Goal: Information Seeking & Learning: Learn about a topic

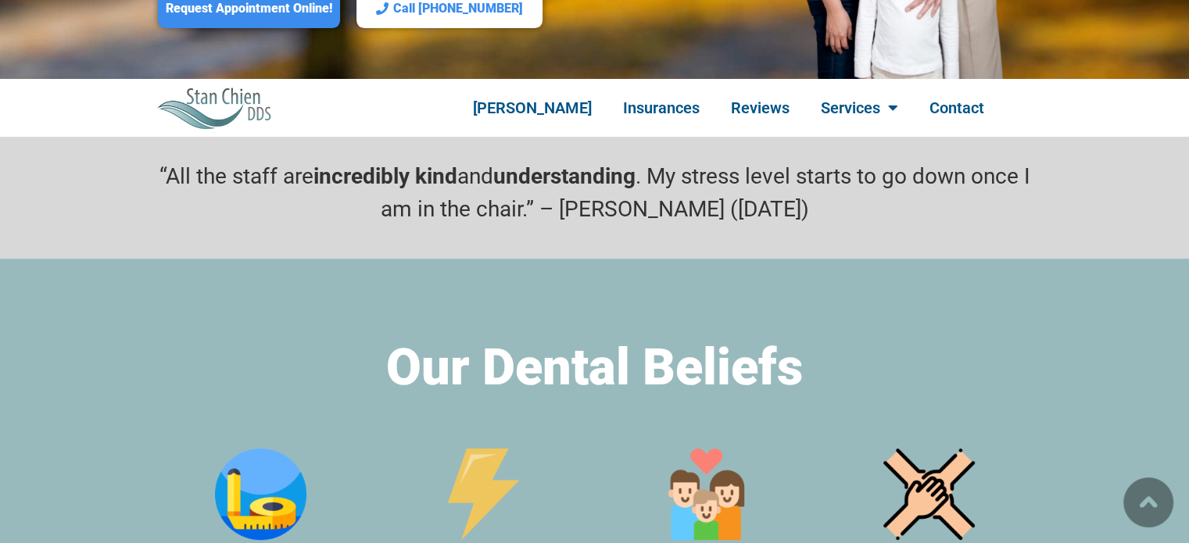
scroll to position [235, 0]
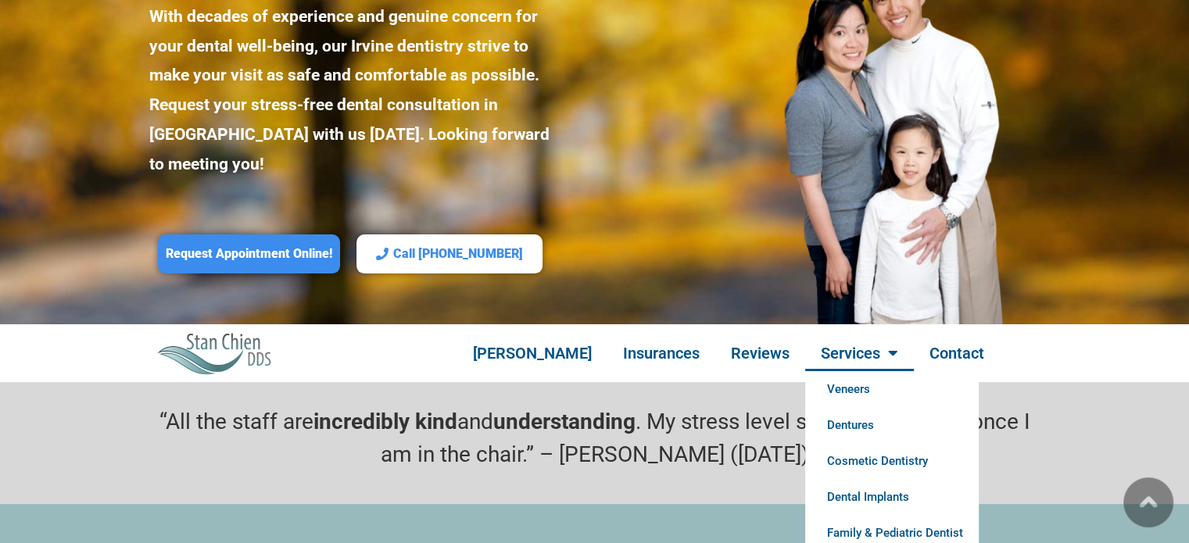
click at [830, 335] on link "Services" at bounding box center [859, 353] width 109 height 36
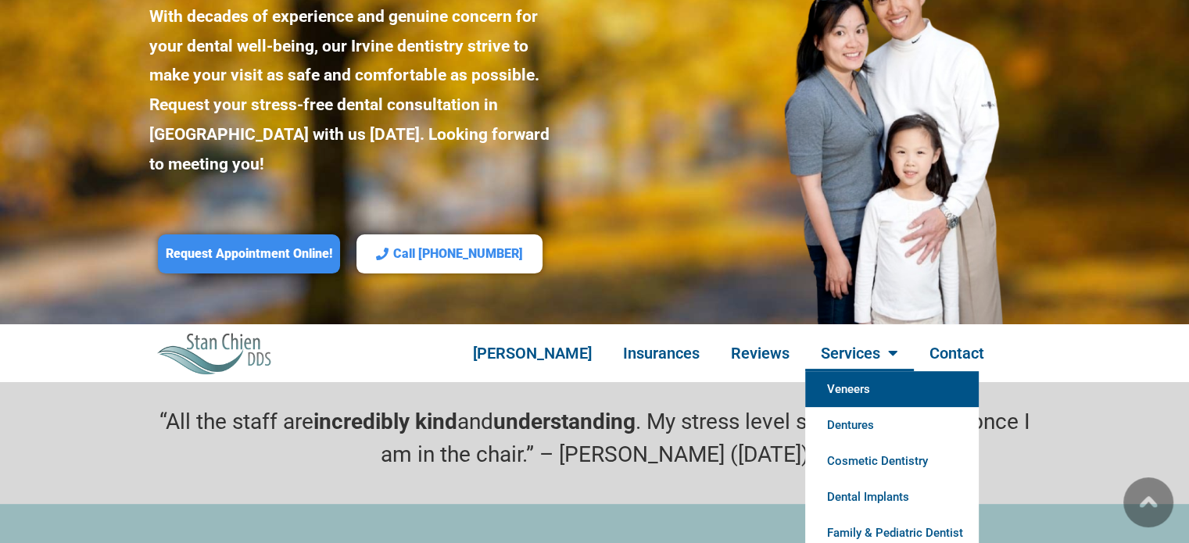
click at [834, 371] on link "Veneers" at bounding box center [892, 389] width 174 height 36
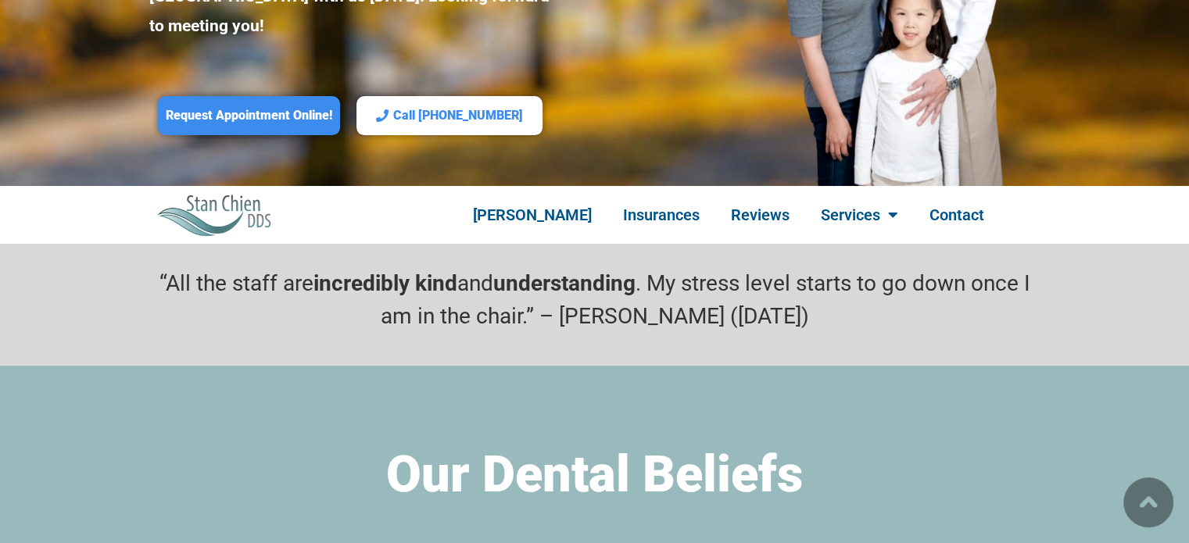
scroll to position [313, 0]
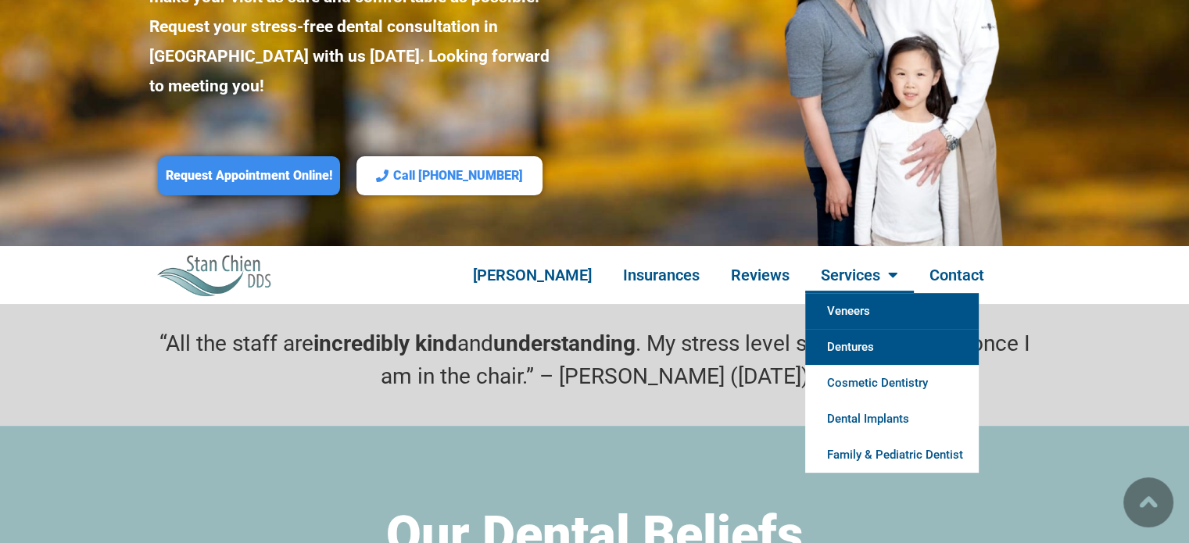
click at [837, 329] on link "Dentures" at bounding box center [892, 347] width 174 height 36
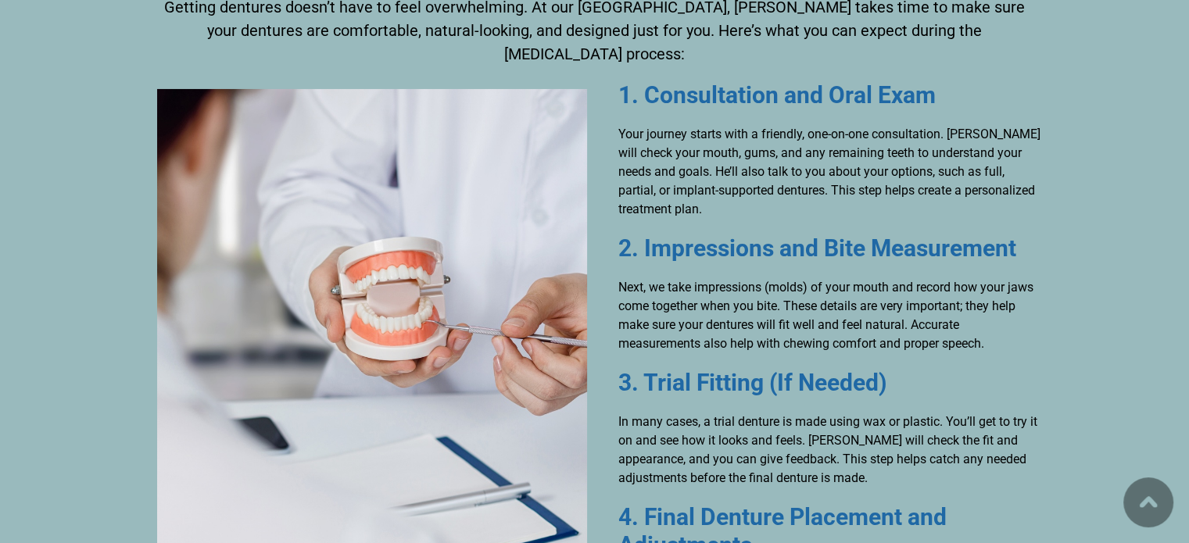
scroll to position [5317, 0]
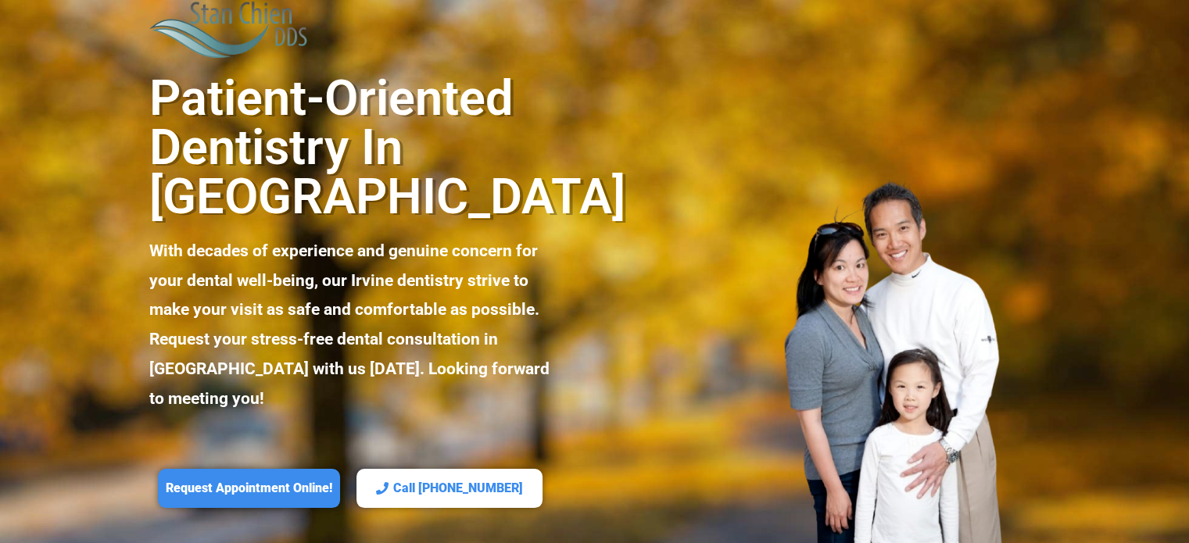
scroll to position [313, 0]
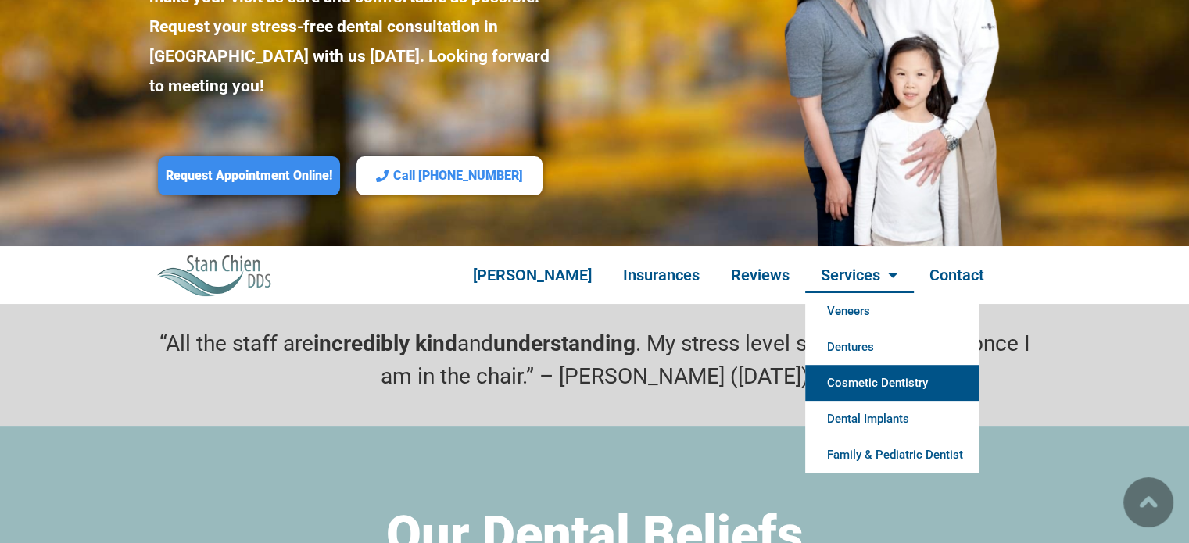
click at [851, 365] on link "Cosmetic Dentistry" at bounding box center [892, 383] width 174 height 36
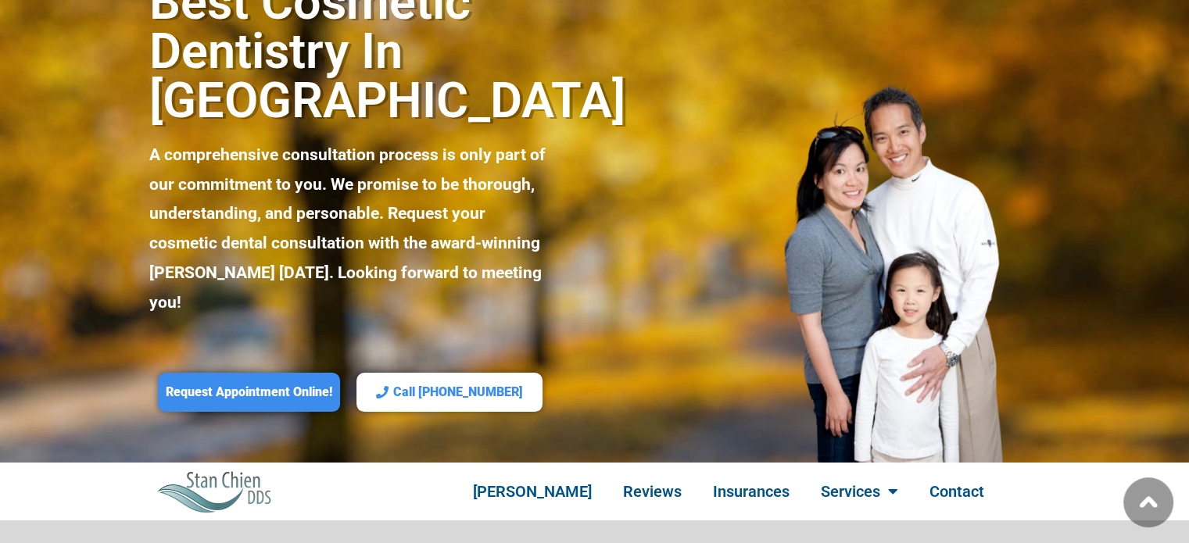
scroll to position [313, 0]
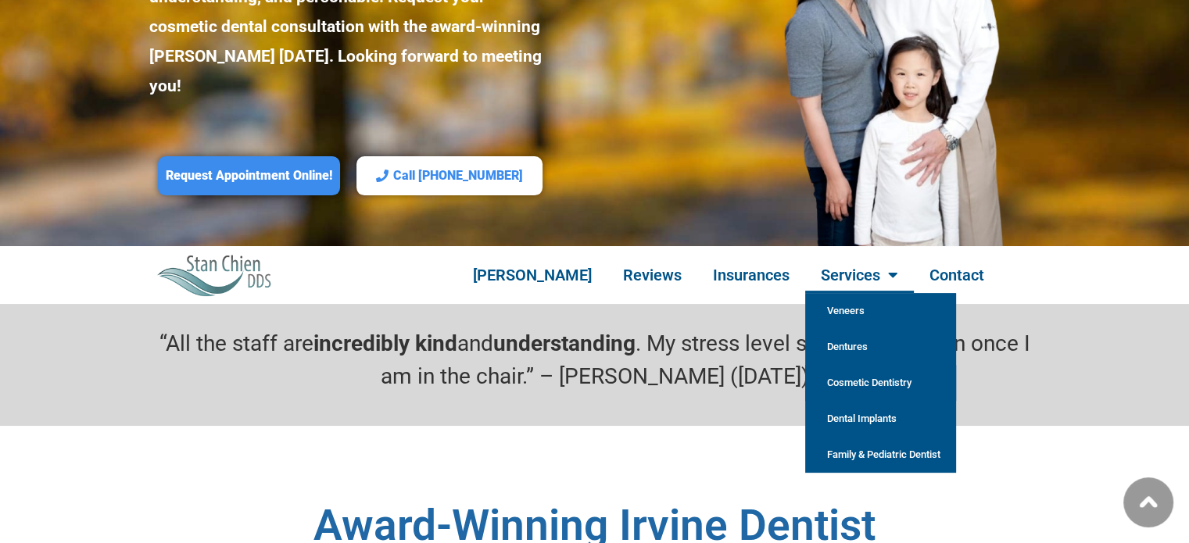
click at [825, 365] on link "Cosmetic Dentistry" at bounding box center [880, 383] width 151 height 36
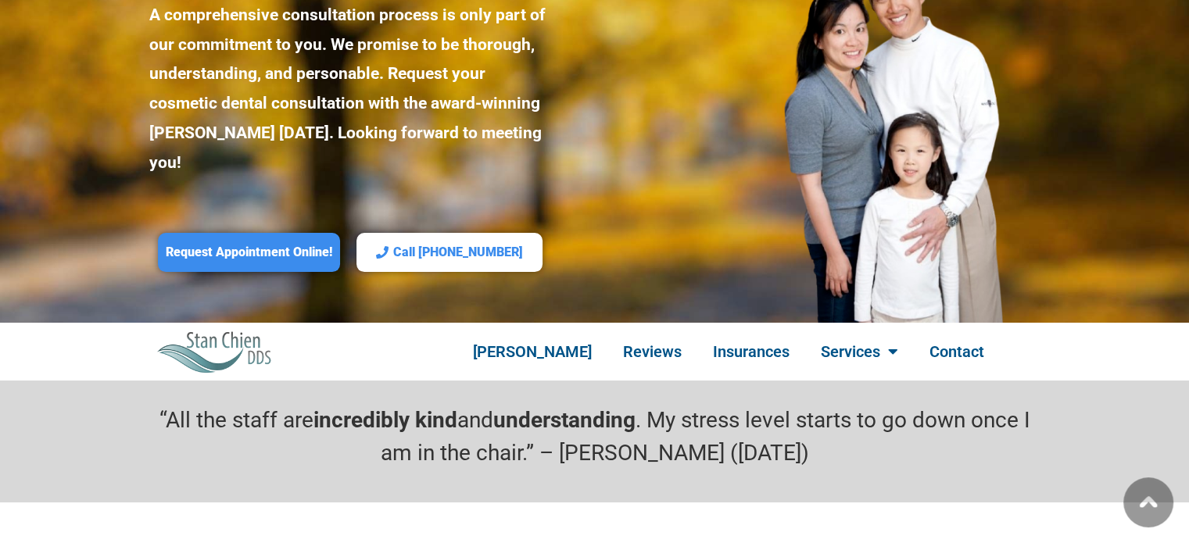
scroll to position [147, 0]
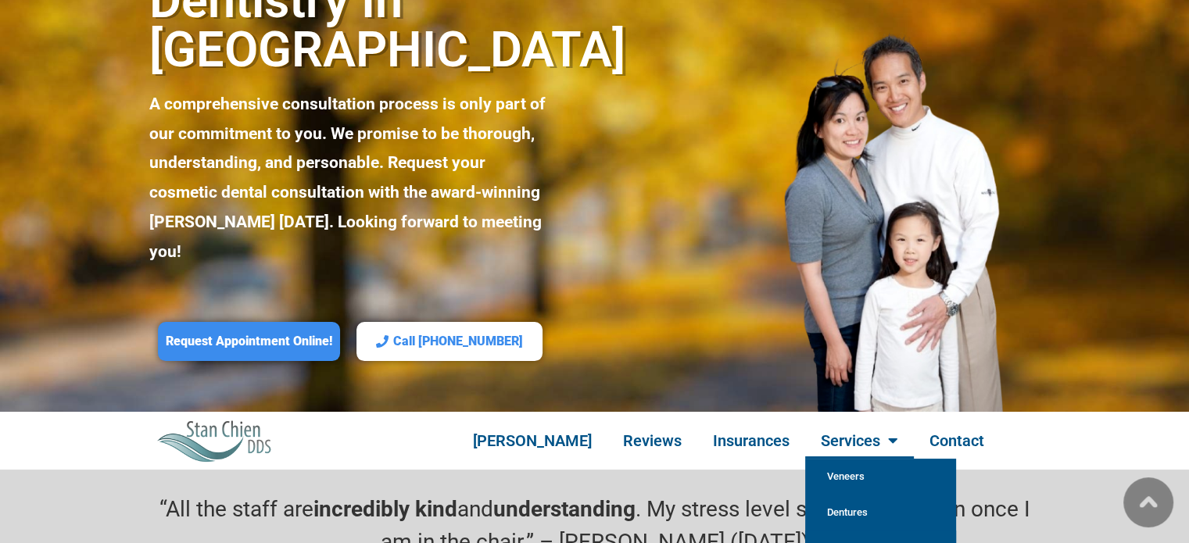
click at [829, 423] on link "Services" at bounding box center [859, 441] width 109 height 36
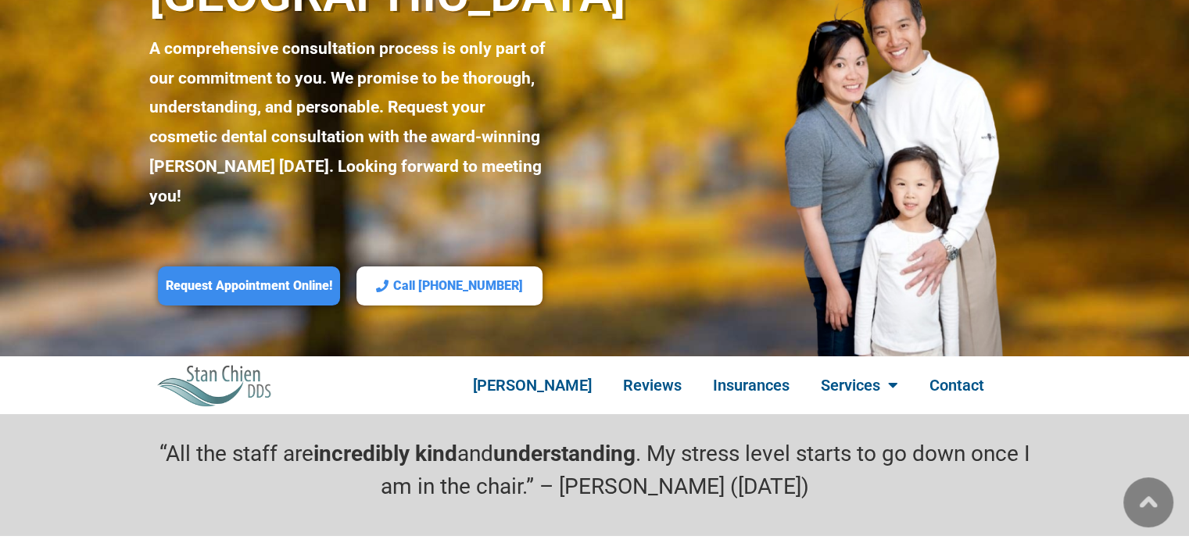
scroll to position [225, 0]
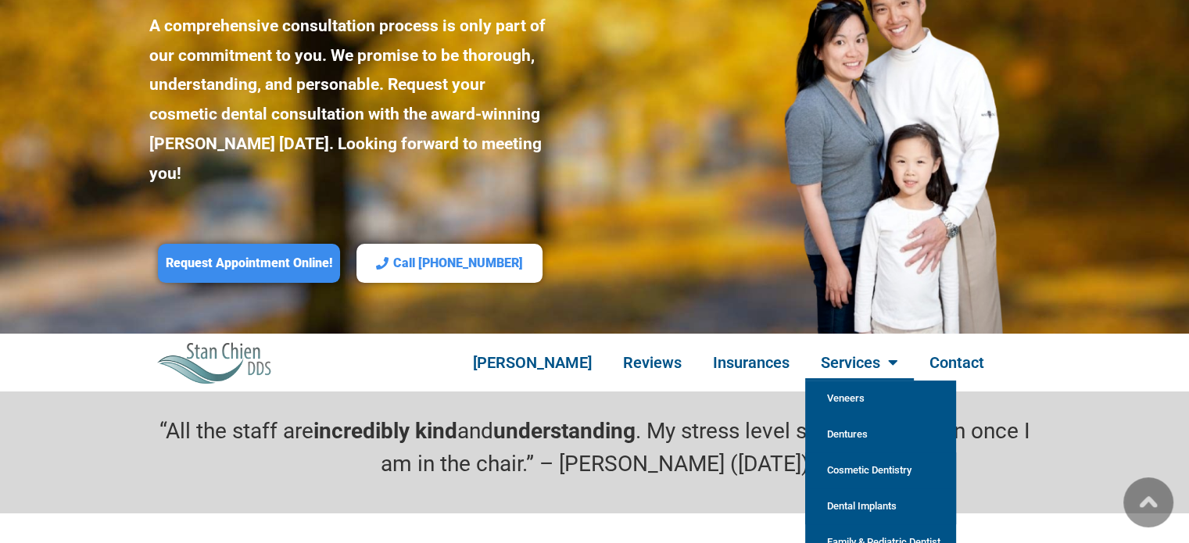
click at [835, 489] on link "Dental Implants" at bounding box center [880, 507] width 151 height 36
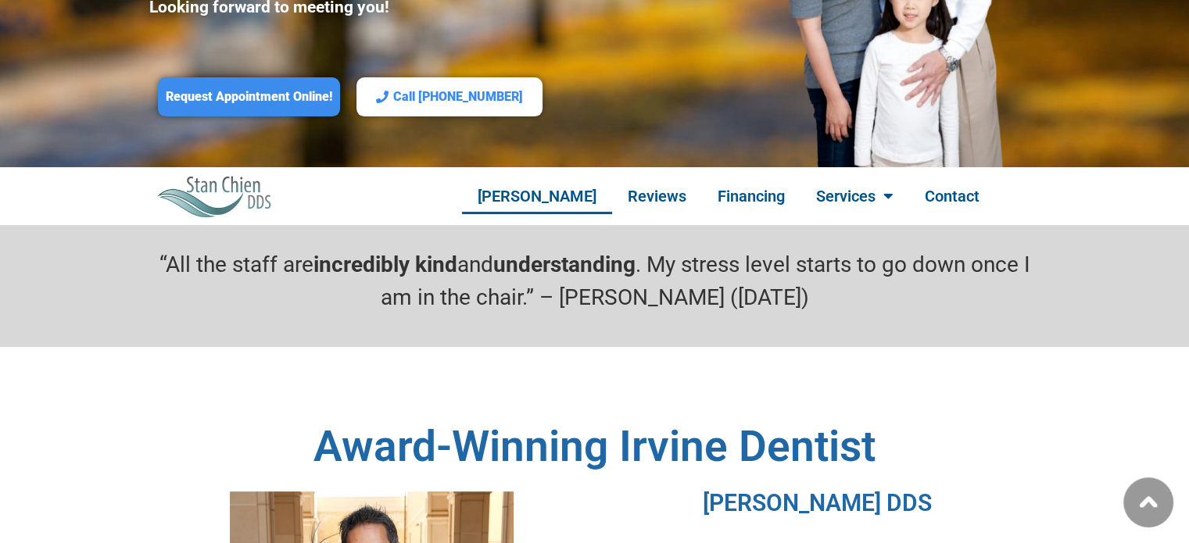
scroll to position [313, 0]
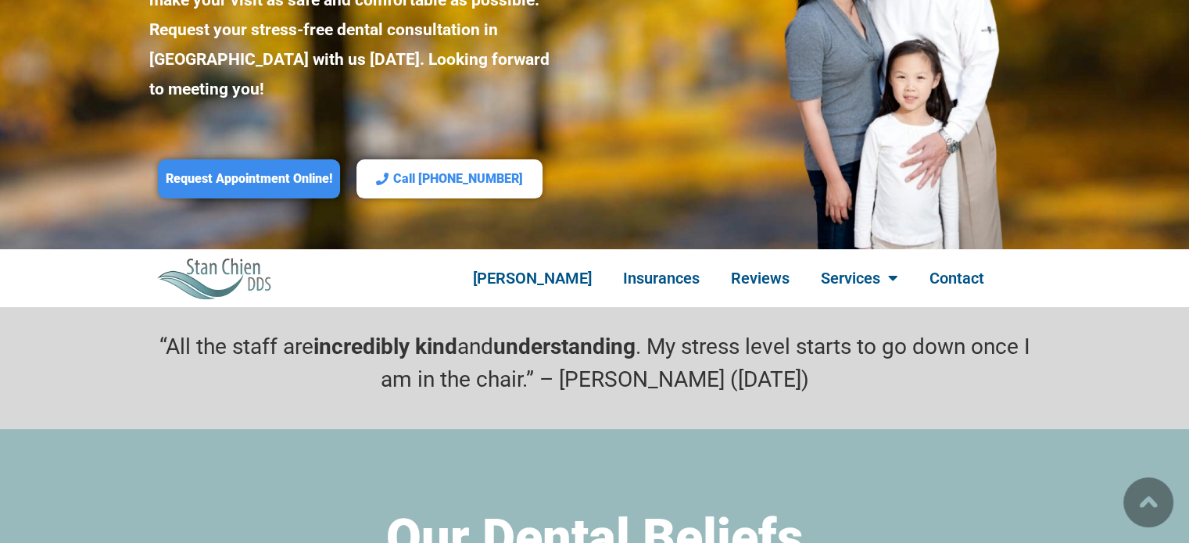
scroll to position [313, 0]
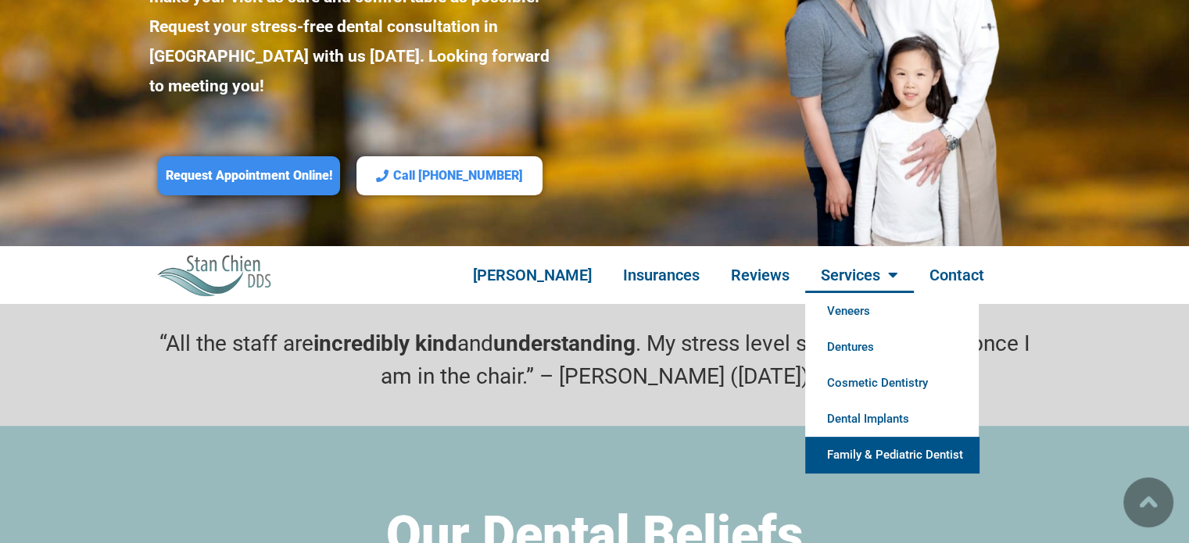
click at [853, 437] on link "Family & Pediatric Dentist" at bounding box center [892, 455] width 174 height 36
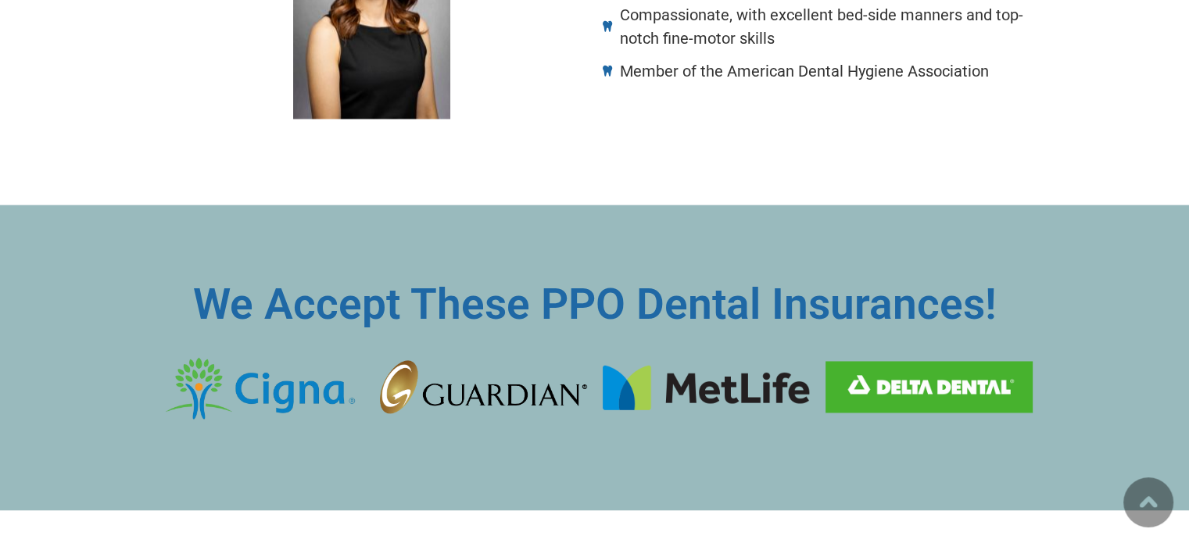
scroll to position [2267, 0]
